Goal: Task Accomplishment & Management: Complete application form

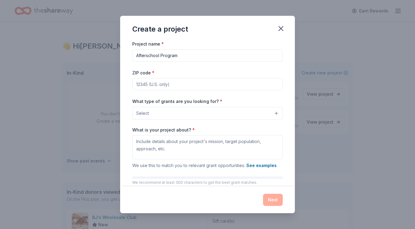
click at [206, 85] on input "ZIP code *" at bounding box center [207, 84] width 150 height 12
type input "19139"
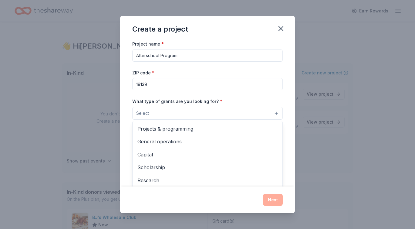
click at [189, 117] on button "Select" at bounding box center [207, 113] width 150 height 13
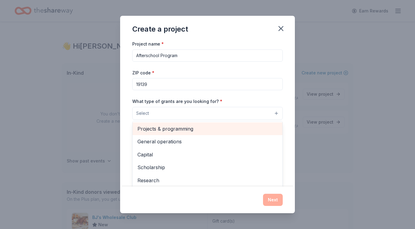
click at [177, 132] on span "Projects & programming" at bounding box center [207, 129] width 140 height 8
click at [171, 132] on span "General operations" at bounding box center [207, 129] width 140 height 8
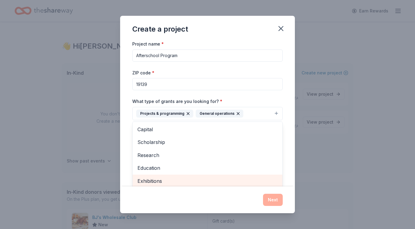
click at [157, 177] on span "Exhibitions" at bounding box center [207, 181] width 140 height 8
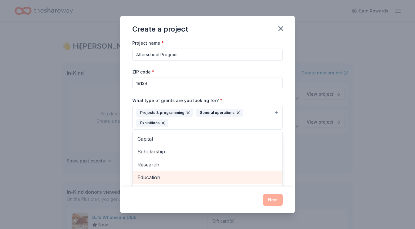
click at [155, 178] on span "Education" at bounding box center [207, 177] width 140 height 8
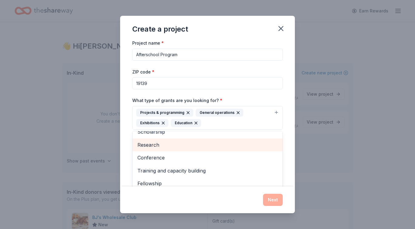
scroll to position [20, 0]
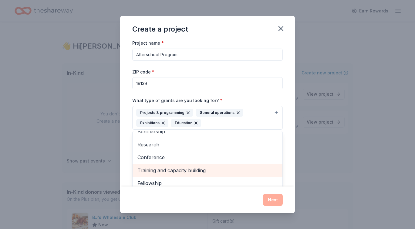
click at [163, 173] on span "Training and capacity building" at bounding box center [207, 170] width 140 height 8
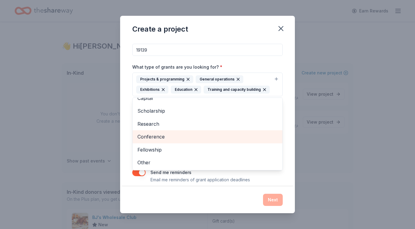
scroll to position [41, 0]
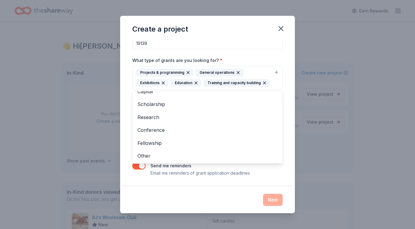
click at [224, 182] on div "Project name * Afterschool Program ZIP code * 19139 What type of grants are you…" at bounding box center [207, 113] width 175 height 146
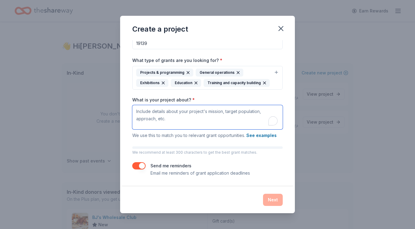
click at [206, 120] on textarea "What is your project about? *" at bounding box center [207, 117] width 150 height 24
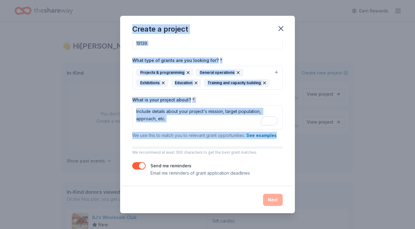
drag, startPoint x: 129, startPoint y: 26, endPoint x: 276, endPoint y: 137, distance: 183.3
click at [276, 137] on div "Create a project Project name * Afterschool Program ZIP code * 19139 What type …" at bounding box center [207, 114] width 175 height 197
copy div "Create a project Project name * ZIP code * What type of grants are you looking …"
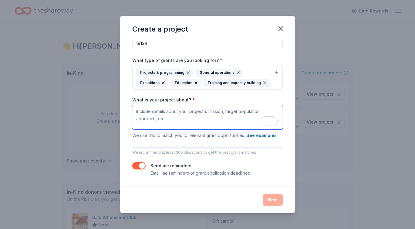
click at [190, 113] on textarea "What is your project about? *" at bounding box center [207, 117] width 150 height 24
paste textarea "Urban Art Gallery (UAG), a 501(c)(3) nonprofit in West Philadelphia, provides f…"
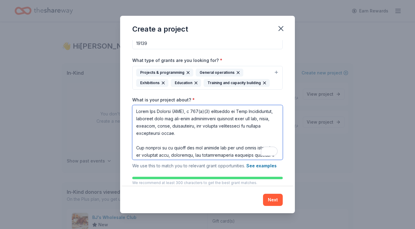
scroll to position [115, 0]
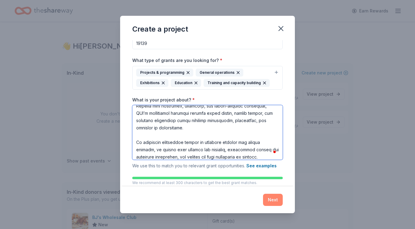
type textarea "Urban Art Gallery (UAG), a 501(c)(3) nonprofit in West Philadelphia, provides f…"
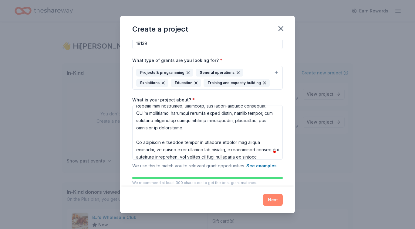
click at [277, 197] on button "Next" at bounding box center [273, 199] width 20 height 12
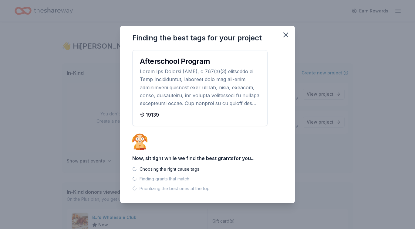
scroll to position [0, 0]
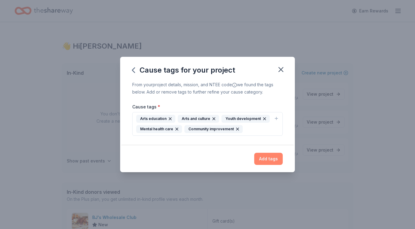
click at [262, 159] on button "Add tags" at bounding box center [268, 158] width 28 height 12
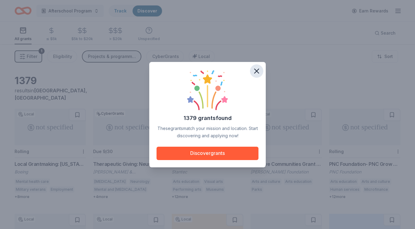
click at [255, 73] on icon "button" at bounding box center [256, 71] width 8 height 8
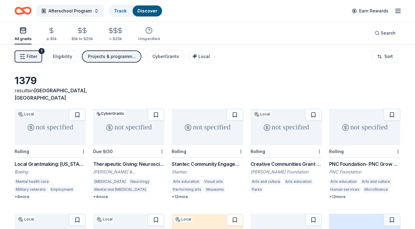
click at [21, 160] on div "Local Grantmaking: Pennsylvania" at bounding box center [50, 163] width 71 height 7
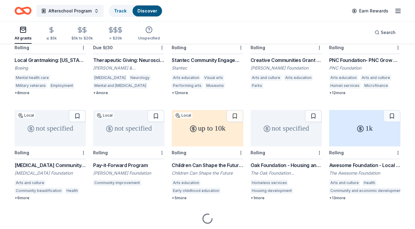
scroll to position [114, 0]
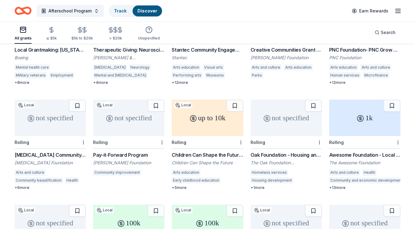
click at [72, 151] on div "Exelon Community Grants Program" at bounding box center [50, 154] width 71 height 7
click at [202, 151] on div "Children Can Shape the Future Grants Children Can Shape the Future Arts educati…" at bounding box center [207, 170] width 71 height 39
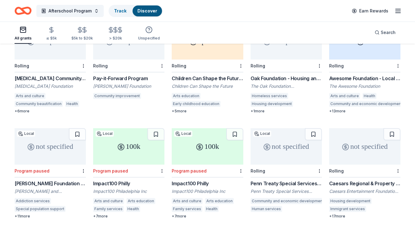
scroll to position [192, 0]
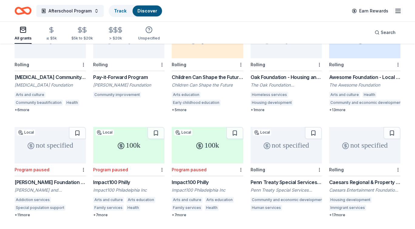
click at [276, 187] on div "Penn Treaty Special Services District" at bounding box center [285, 190] width 71 height 6
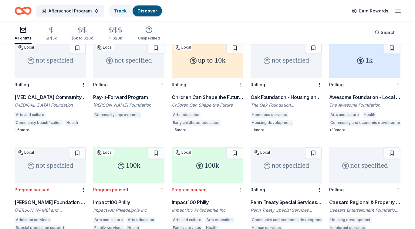
scroll to position [171, 0]
click at [193, 112] on div "Arts education" at bounding box center [186, 115] width 29 height 6
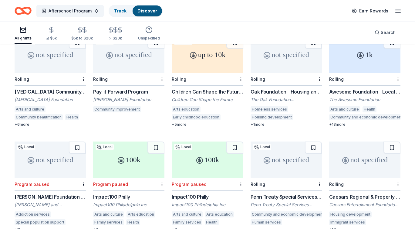
scroll to position [178, 0]
click at [363, 87] on div "Awesome Foundation - Local Chapter Grants" at bounding box center [364, 90] width 71 height 7
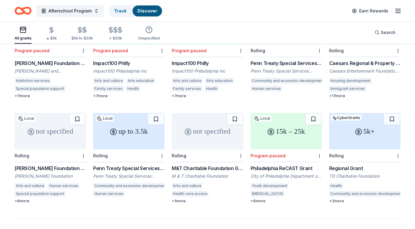
scroll to position [312, 0]
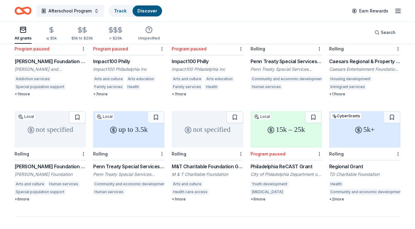
click at [226, 117] on div "not specified" at bounding box center [207, 129] width 71 height 36
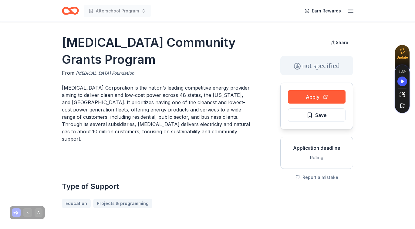
drag, startPoint x: 114, startPoint y: 73, endPoint x: 98, endPoint y: 73, distance: 15.8
click at [98, 73] on div "From [MEDICAL_DATA] Foundation" at bounding box center [156, 73] width 189 height 8
drag, startPoint x: 116, startPoint y: 73, endPoint x: 84, endPoint y: 72, distance: 31.8
click at [84, 72] on div "From Exelon Foundation" at bounding box center [156, 73] width 189 height 8
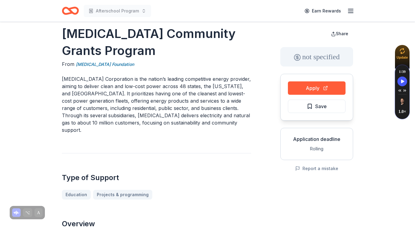
scroll to position [7, 0]
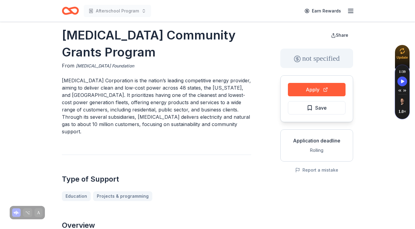
drag, startPoint x: 116, startPoint y: 67, endPoint x: 77, endPoint y: 64, distance: 38.9
click at [77, 64] on div "From Exelon Foundation" at bounding box center [156, 66] width 189 height 8
click at [79, 64] on link "Exelon Foundation" at bounding box center [105, 65] width 58 height 7
click at [87, 65] on link "Exelon Foundation" at bounding box center [105, 65] width 58 height 7
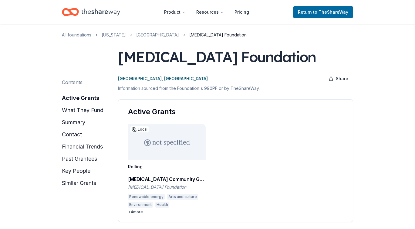
drag, startPoint x: 75, startPoint y: 62, endPoint x: 116, endPoint y: 66, distance: 41.8
drag, startPoint x: 114, startPoint y: 52, endPoint x: 207, endPoint y: 66, distance: 93.8
drag, startPoint x: 247, startPoint y: 58, endPoint x: 177, endPoint y: 52, distance: 70.9
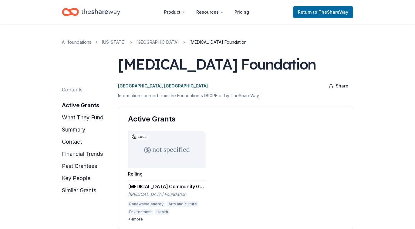
drag, startPoint x: 241, startPoint y: 62, endPoint x: 121, endPoint y: 55, distance: 120.2
drag, startPoint x: 110, startPoint y: 59, endPoint x: 166, endPoint y: 56, distance: 56.5
drag, startPoint x: 190, startPoint y: 42, endPoint x: 153, endPoint y: 42, distance: 36.4
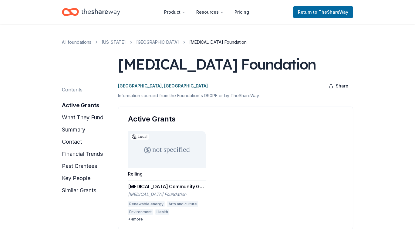
click at [154, 42] on ol "All foundations Illinois Chicago Exelon Foundation" at bounding box center [207, 42] width 291 height 7
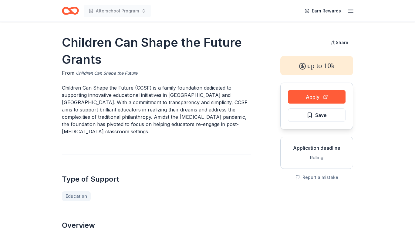
drag, startPoint x: 153, startPoint y: 72, endPoint x: 101, endPoint y: 75, distance: 52.3
click at [101, 75] on div "From Children Can Shape the Future" at bounding box center [156, 73] width 189 height 8
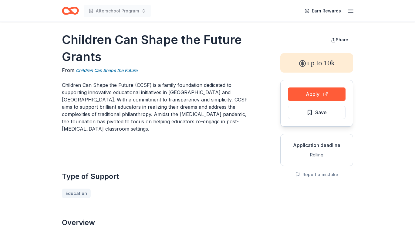
scroll to position [2, 0]
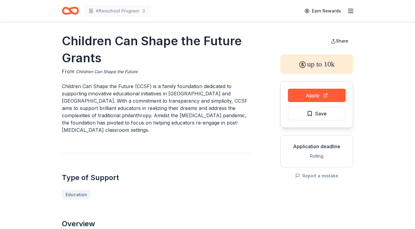
click at [130, 70] on link "Children Can Shape the Future" at bounding box center [107, 71] width 62 height 7
click at [296, 102] on div "Apply Save" at bounding box center [316, 104] width 73 height 47
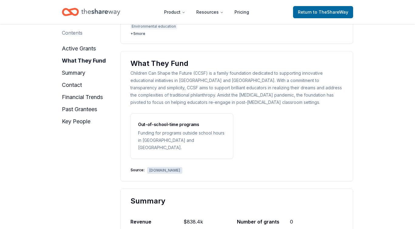
scroll to position [187, 0]
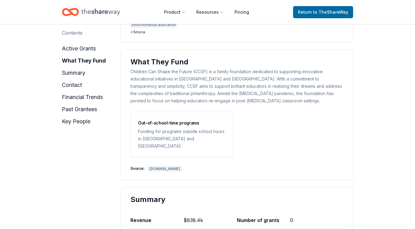
drag, startPoint x: 180, startPoint y: 163, endPoint x: 156, endPoint y: 159, distance: 23.6
click at [157, 164] on div "Source: thenewccsf.org" at bounding box center [236, 168] width 213 height 8
click at [159, 165] on div "thenewccsf.org" at bounding box center [164, 168] width 35 height 7
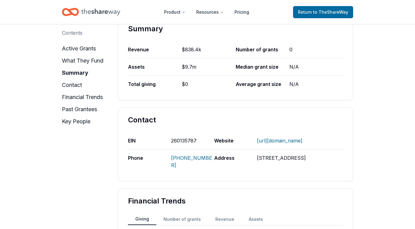
scroll to position [357, 0]
click at [273, 133] on link "HTTP://THENEWCCSF.ORG/" at bounding box center [279, 141] width 45 height 16
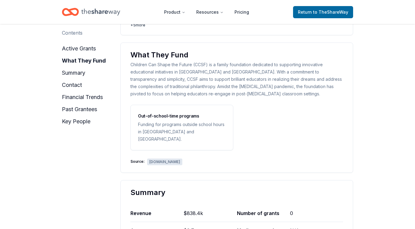
scroll to position [191, 0]
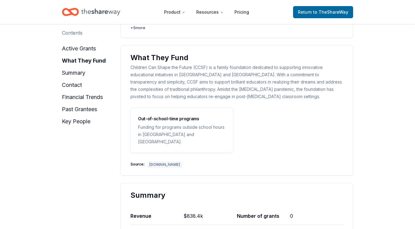
click at [167, 161] on div "thenewccsf.org" at bounding box center [164, 164] width 35 height 7
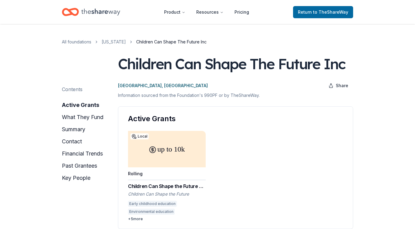
scroll to position [2, 0]
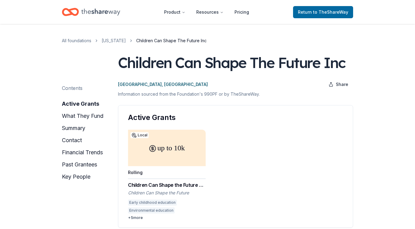
click at [197, 185] on div "Children Can Shape the Future Grants" at bounding box center [167, 184] width 78 height 7
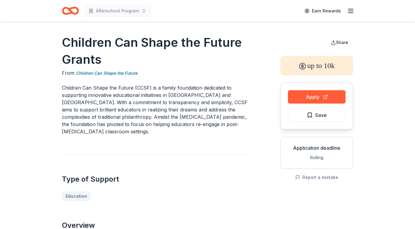
drag, startPoint x: 142, startPoint y: 75, endPoint x: 173, endPoint y: 102, distance: 41.0
drag, startPoint x: 106, startPoint y: 61, endPoint x: 72, endPoint y: 45, distance: 37.8
click at [72, 45] on h1 "Children Can Shape the Future Grants" at bounding box center [156, 51] width 189 height 34
drag, startPoint x: 62, startPoint y: 41, endPoint x: 104, endPoint y: 55, distance: 44.9
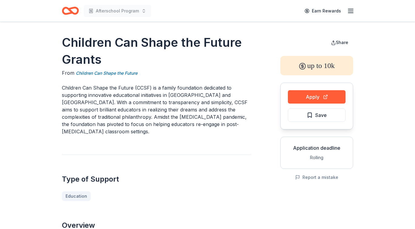
click at [105, 50] on h1 "Children Can Shape the Future Grants" at bounding box center [156, 51] width 189 height 34
drag, startPoint x: 107, startPoint y: 62, endPoint x: 49, endPoint y: 52, distance: 59.1
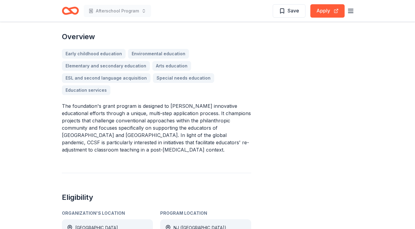
scroll to position [189, 0]
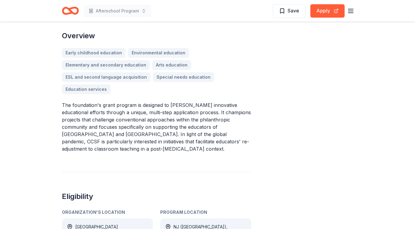
drag, startPoint x: 127, startPoint y: 126, endPoint x: 140, endPoint y: 126, distance: 12.4
click at [141, 126] on p "The foundation's grant program is designed to foster innovative educational eff…" at bounding box center [156, 126] width 189 height 51
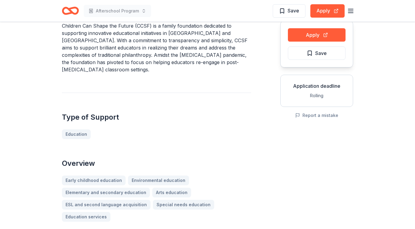
scroll to position [0, 0]
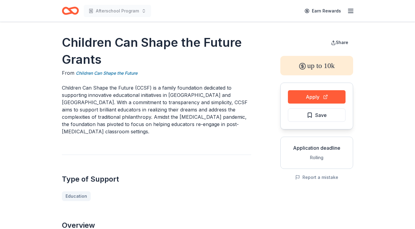
drag, startPoint x: 116, startPoint y: 60, endPoint x: 96, endPoint y: 59, distance: 20.3
click at [94, 59] on h1 "Children Can Shape the Future Grants" at bounding box center [156, 51] width 189 height 34
drag, startPoint x: 150, startPoint y: 80, endPoint x: 109, endPoint y: 71, distance: 42.5
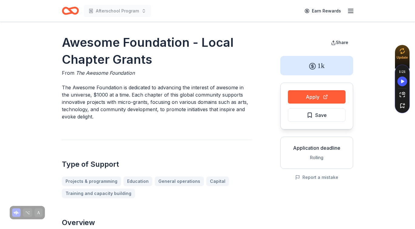
drag, startPoint x: 142, startPoint y: 73, endPoint x: 102, endPoint y: 71, distance: 39.4
click at [102, 71] on div "From The Awesome Foundation" at bounding box center [156, 72] width 189 height 7
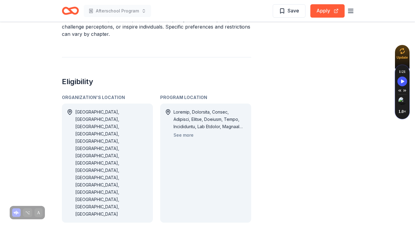
scroll to position [321, 0]
click at [184, 137] on button "See more" at bounding box center [183, 134] width 20 height 7
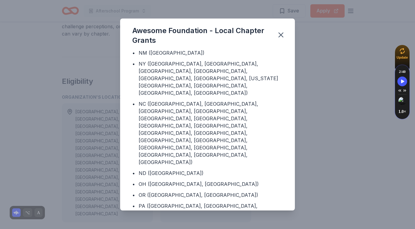
scroll to position [382, 0]
click at [111, 154] on div "Awesome Foundation - Local Chapter Grants Program Location • Armenia • Australi…" at bounding box center [207, 114] width 415 height 229
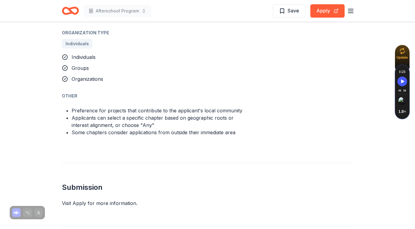
scroll to position [523, 0]
click at [82, 200] on div "Visit Apply for more information." at bounding box center [207, 203] width 291 height 7
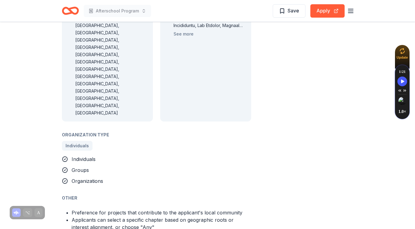
scroll to position [310, 0]
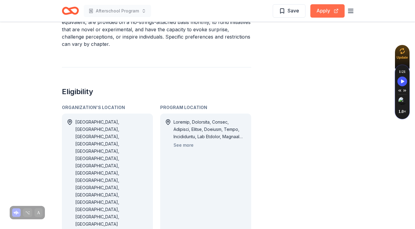
click at [319, 12] on button "Apply" at bounding box center [327, 10] width 34 height 13
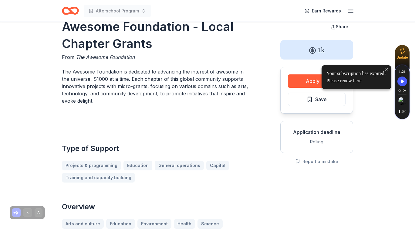
scroll to position [16, 0]
drag, startPoint x: 110, startPoint y: 78, endPoint x: 99, endPoint y: 78, distance: 11.2
click at [99, 78] on p "The Awesome Foundation is dedicated to advancing the interest of awesome in the…" at bounding box center [156, 86] width 189 height 36
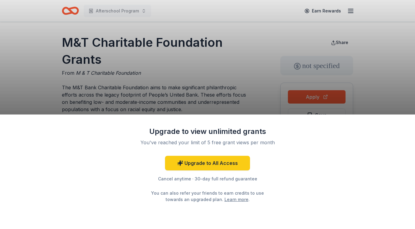
click at [252, 93] on div "Upgrade to view unlimited grants You've reached your limit of 5 free grant view…" at bounding box center [207, 114] width 415 height 229
click at [247, 79] on div "Upgrade to view unlimited grants You've reached your limit of 5 free grant view…" at bounding box center [207, 114] width 415 height 229
drag, startPoint x: 142, startPoint y: 74, endPoint x: 86, endPoint y: 67, distance: 55.7
click at [86, 67] on div "Upgrade to view unlimited grants You've reached your limit of 5 free grant view…" at bounding box center [207, 114] width 415 height 229
